Goal: Entertainment & Leisure: Consume media (video, audio)

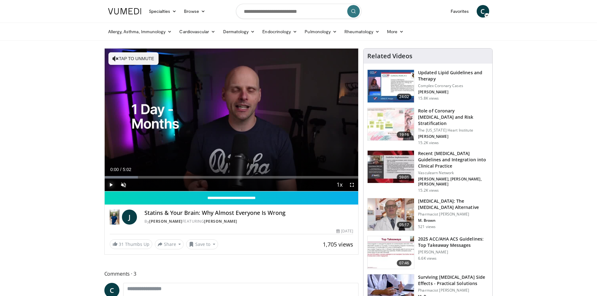
click at [109, 185] on span "Video Player" at bounding box center [111, 185] width 13 height 13
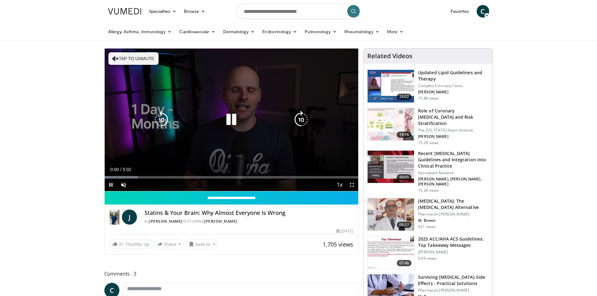
click at [127, 57] on button "Tap to unmute" at bounding box center [133, 58] width 50 height 13
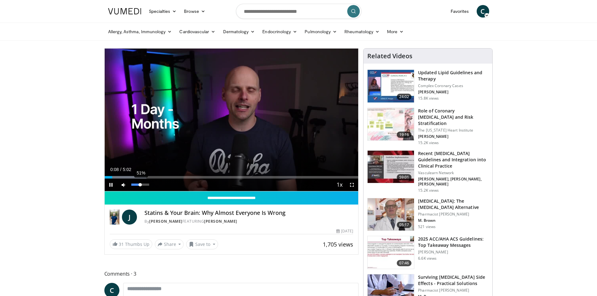
drag, startPoint x: 149, startPoint y: 185, endPoint x: 140, endPoint y: 185, distance: 8.8
click at [140, 185] on div "Volume Level" at bounding box center [135, 185] width 9 height 2
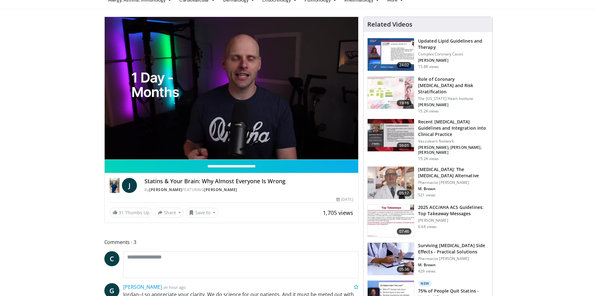
scroll to position [31, 0]
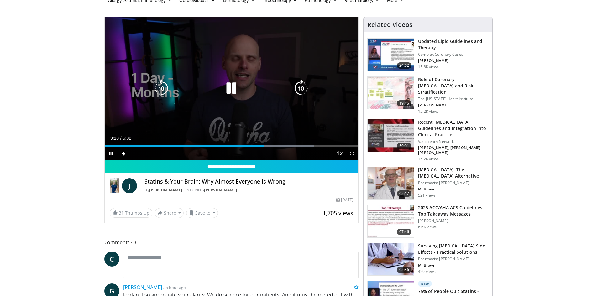
click at [161, 87] on icon "Video Player" at bounding box center [162, 89] width 18 height 18
click at [161, 86] on icon "Video Player" at bounding box center [162, 89] width 18 height 18
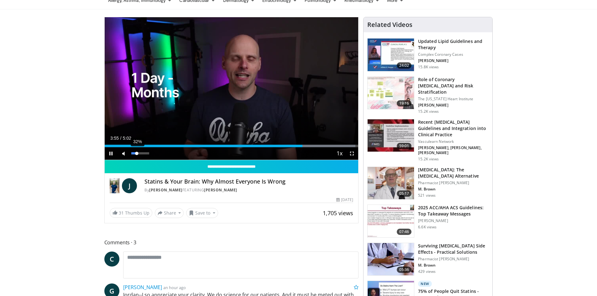
drag, startPoint x: 140, startPoint y: 154, endPoint x: 137, endPoint y: 154, distance: 3.5
click at [137, 154] on div "Volume Level" at bounding box center [134, 153] width 6 height 2
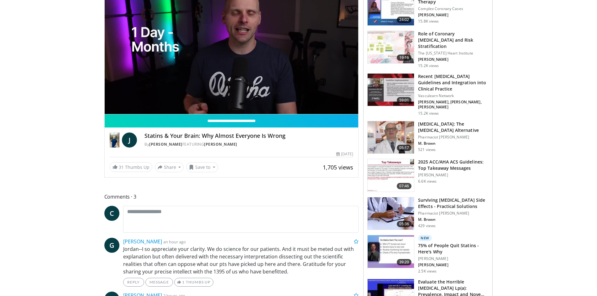
scroll to position [0, 0]
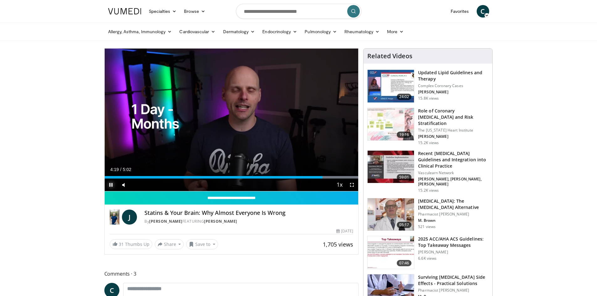
drag, startPoint x: 113, startPoint y: 186, endPoint x: 113, endPoint y: 181, distance: 4.7
click at [113, 186] on span "Video Player" at bounding box center [111, 185] width 13 height 13
